Goal: Task Accomplishment & Management: Use online tool/utility

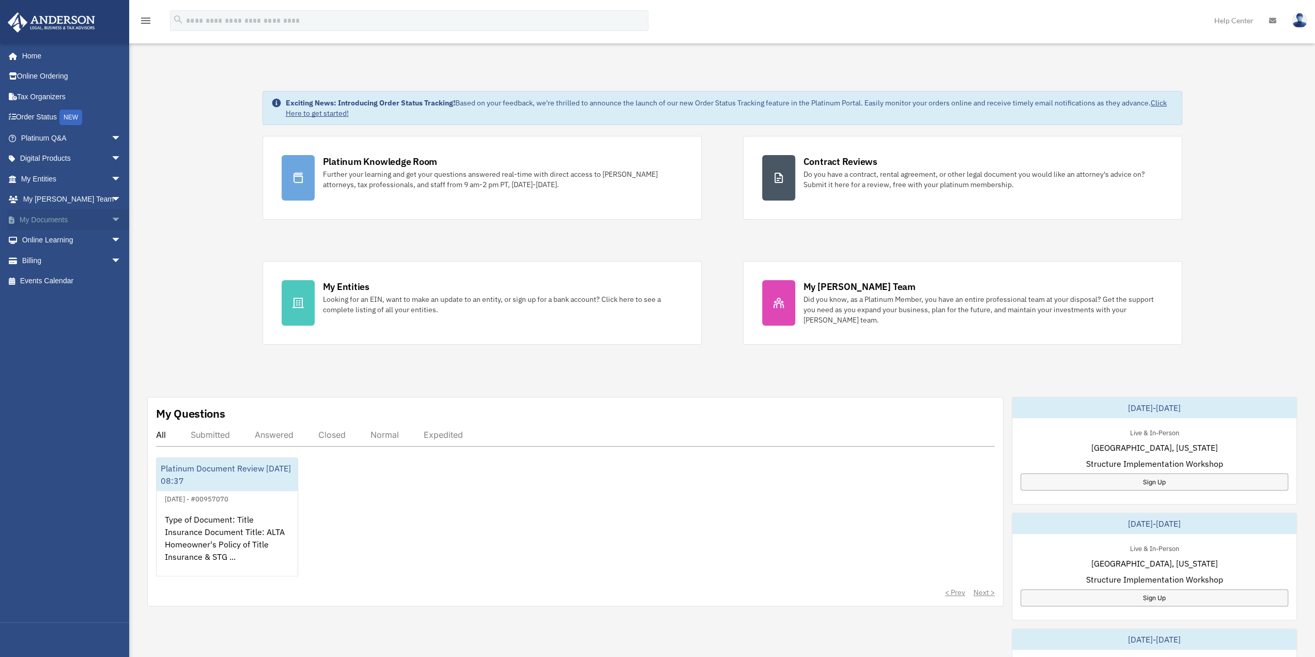
click at [111, 223] on span "arrow_drop_down" at bounding box center [121, 219] width 21 height 21
click at [48, 238] on link "Box" at bounding box center [75, 240] width 122 height 21
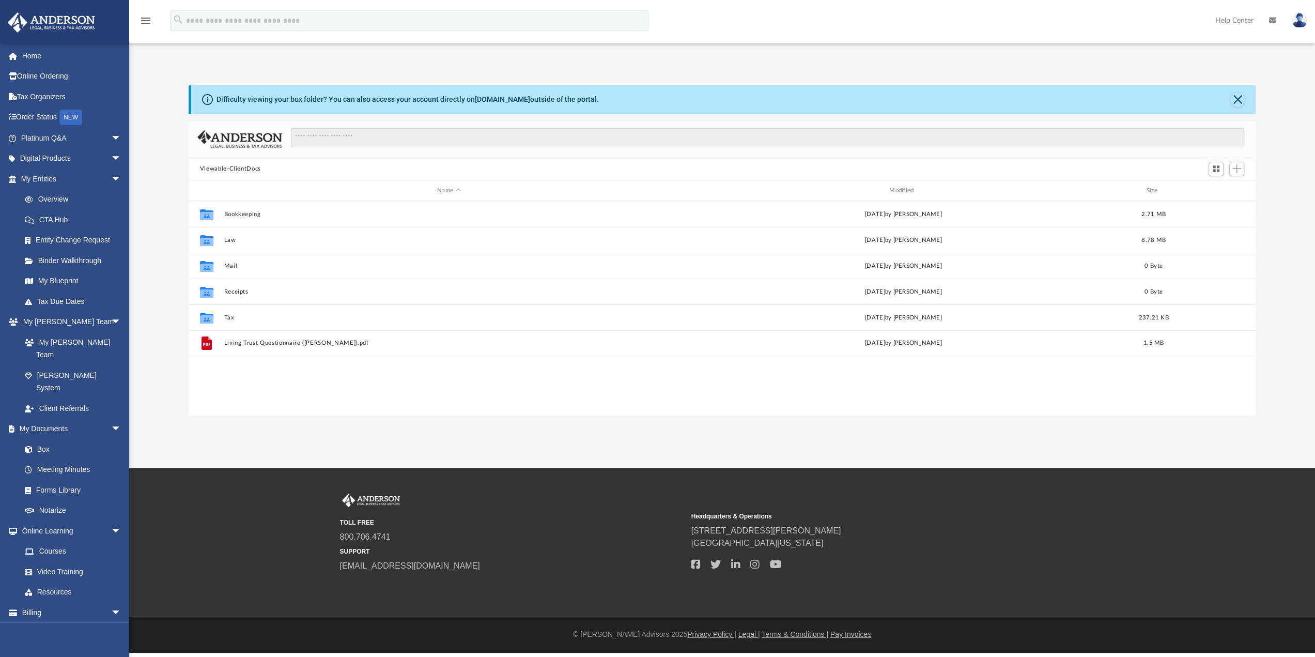
scroll to position [227, 1059]
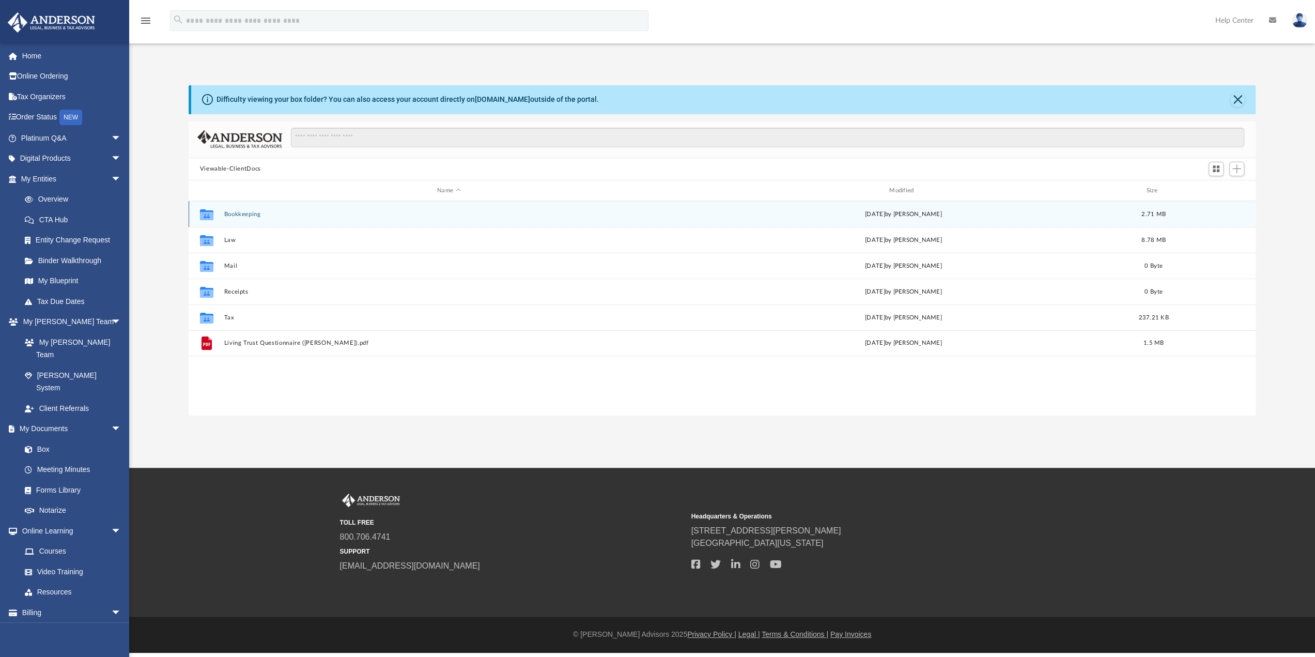
click at [240, 215] on button "Bookkeeping" at bounding box center [449, 214] width 450 height 7
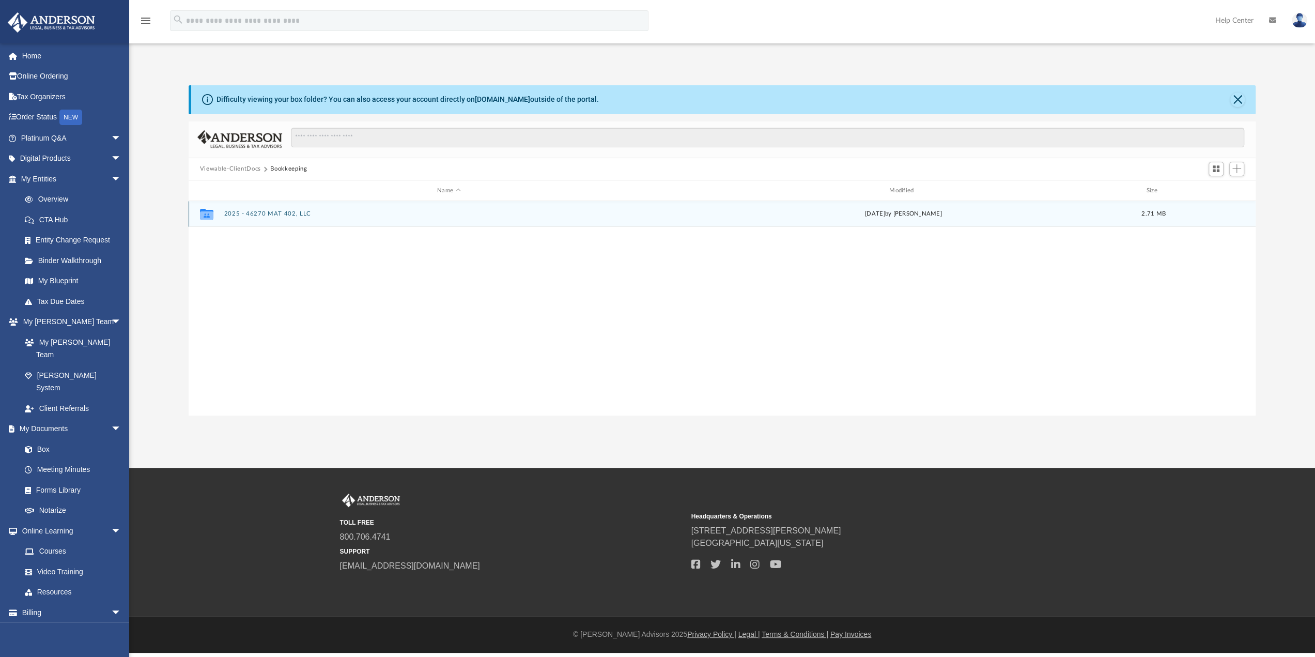
click at [266, 212] on button "2025 - 46270 MAT 402, LLC" at bounding box center [449, 214] width 450 height 7
click at [274, 214] on button "Expenses - Out of Pocket" at bounding box center [449, 214] width 450 height 7
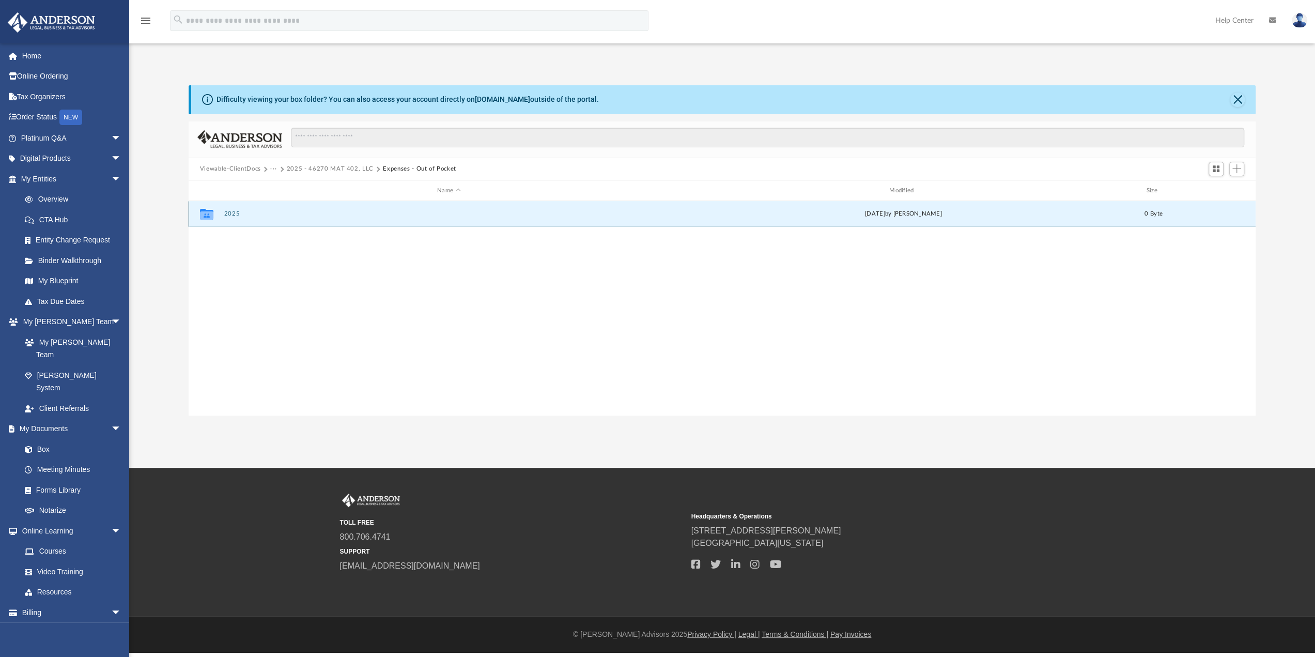
click at [231, 213] on button "2025" at bounding box center [449, 214] width 450 height 7
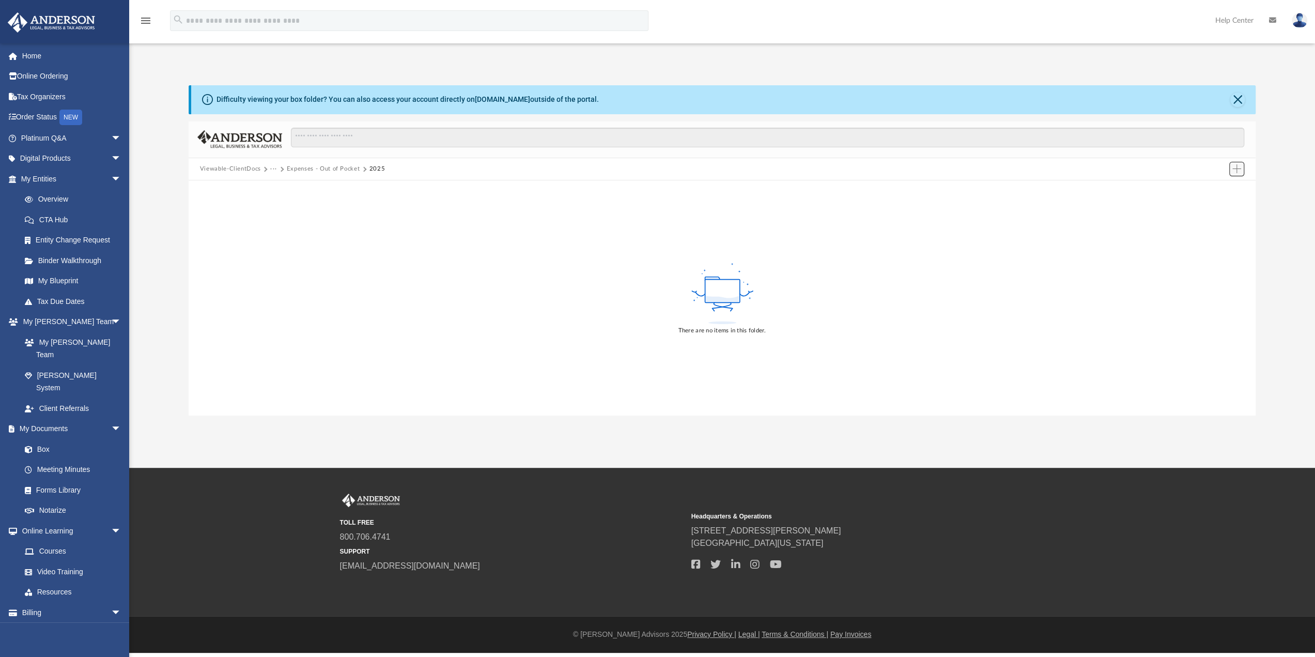
click at [1241, 169] on span "Add" at bounding box center [1236, 168] width 9 height 9
click at [1212, 191] on li "Upload" at bounding box center [1221, 189] width 33 height 11
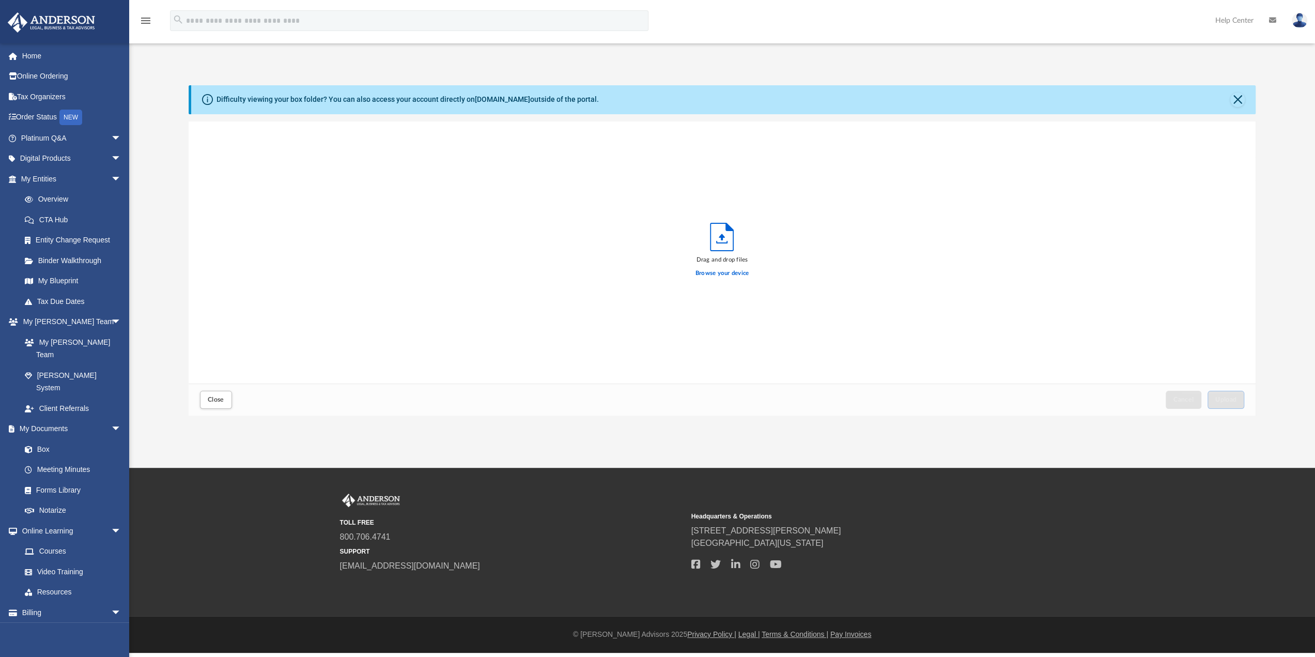
scroll to position [254, 1059]
click at [1228, 395] on button "Upload" at bounding box center [1225, 400] width 37 height 18
click at [215, 398] on span "Close" at bounding box center [216, 399] width 17 height 6
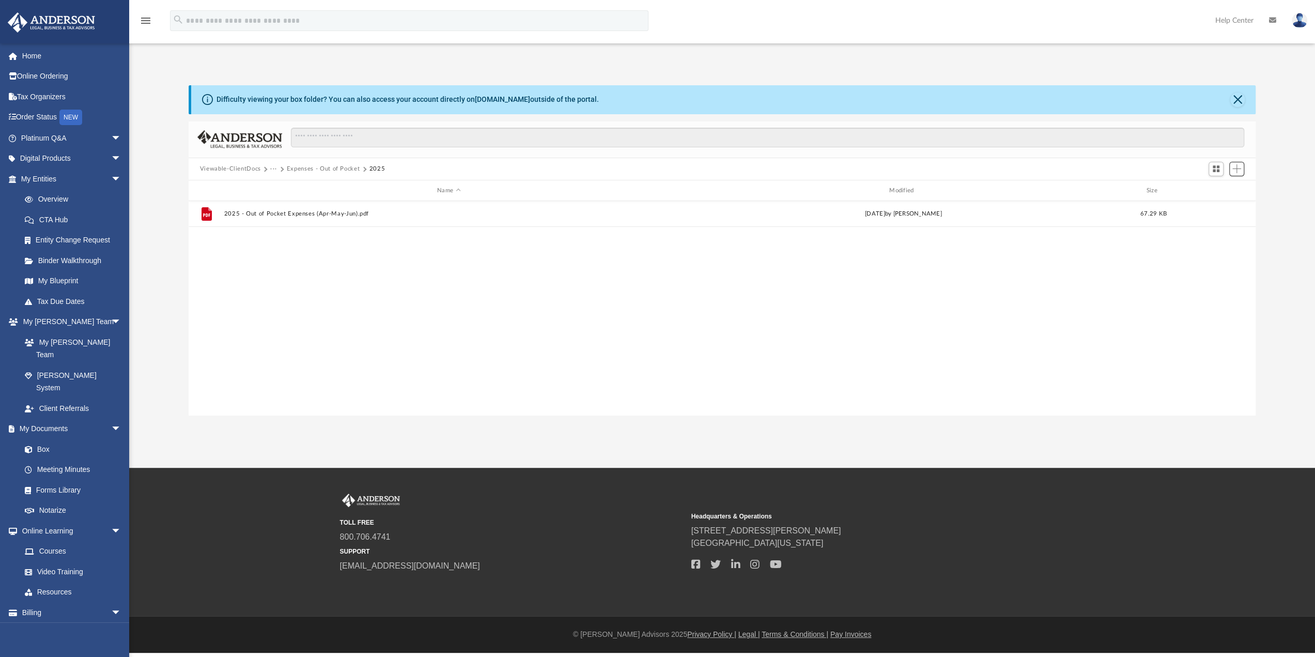
scroll to position [227, 1059]
click at [665, 367] on div "File 2025 - Out of Pocket Expenses (Apr-May-Jun).pdf [DATE] by [PERSON_NAME] 67…" at bounding box center [722, 308] width 1067 height 214
